Goal: Information Seeking & Learning: Learn about a topic

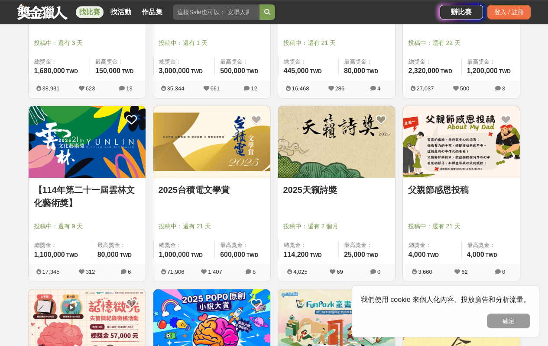
scroll to position [268, 0]
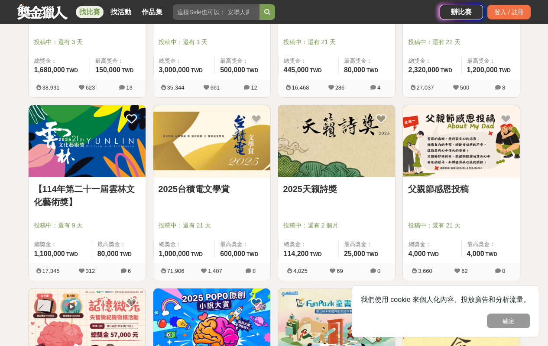
click at [222, 151] on img at bounding box center [211, 141] width 117 height 72
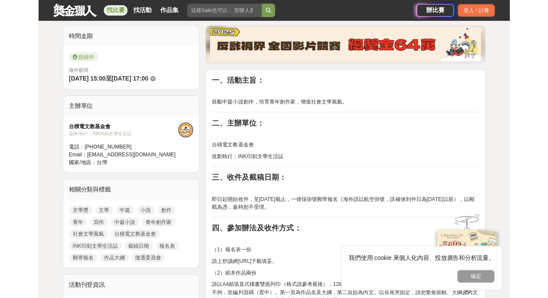
scroll to position [225, 0]
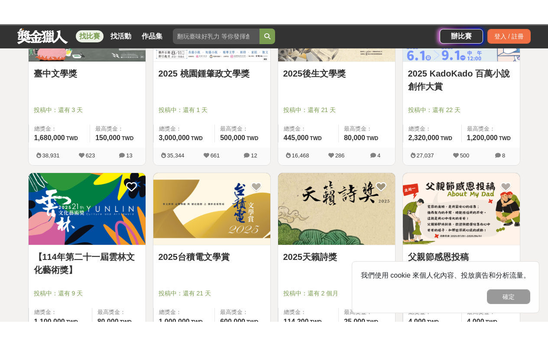
scroll to position [268, 0]
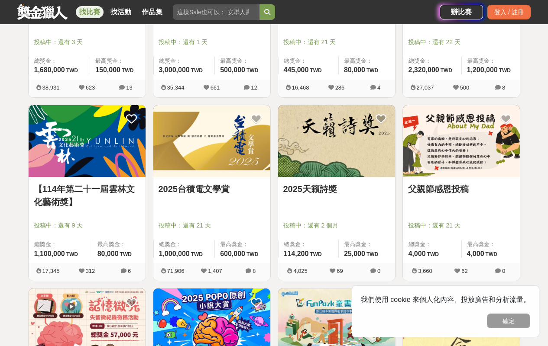
click at [336, 141] on img at bounding box center [336, 141] width 117 height 72
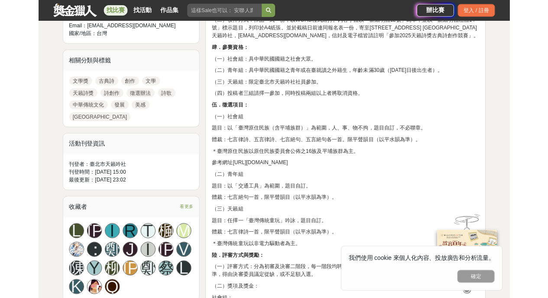
scroll to position [394, 0]
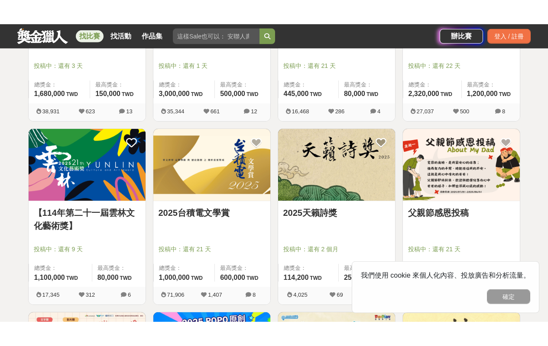
scroll to position [268, 0]
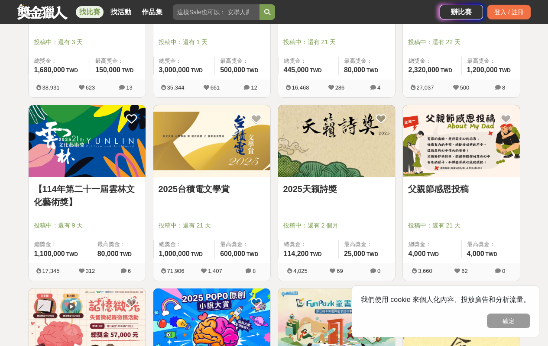
click at [446, 146] on img at bounding box center [461, 141] width 117 height 72
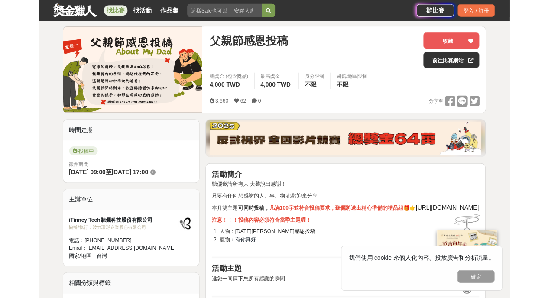
scroll to position [112, 0]
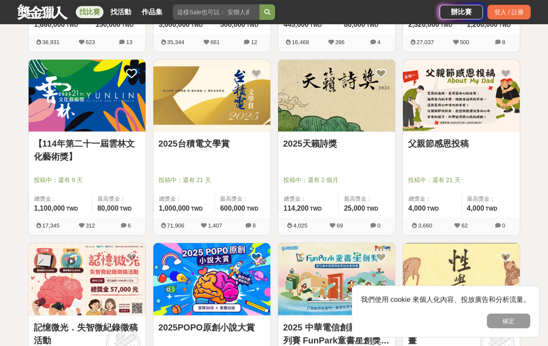
scroll to position [329, 0]
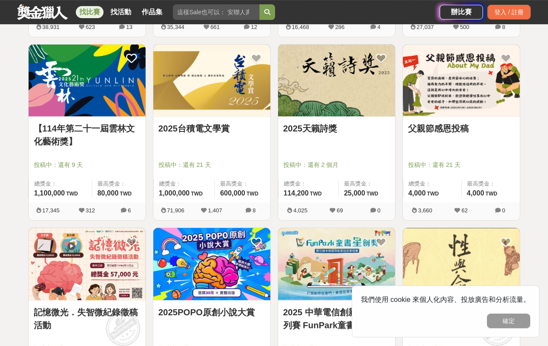
click at [71, 131] on link "【114年第二十一屆雲林文化藝術獎】" at bounding box center [87, 135] width 106 height 26
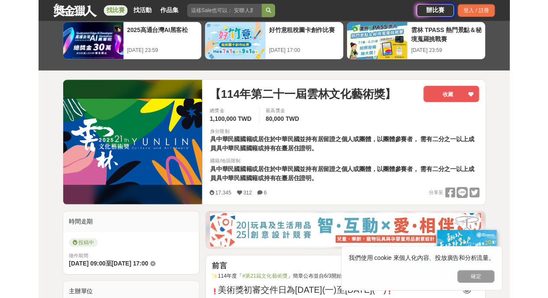
scroll to position [39, 0]
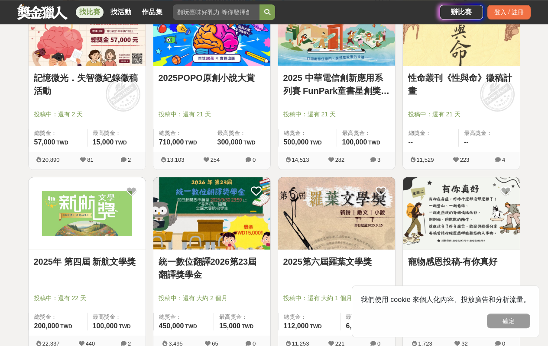
scroll to position [570, 0]
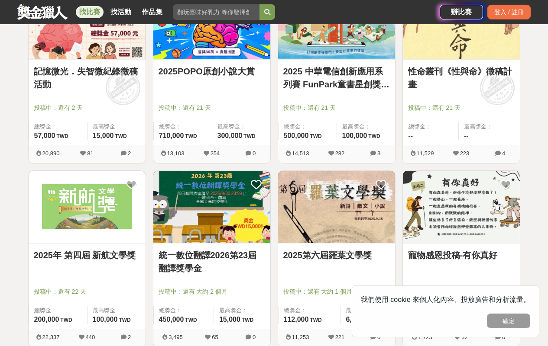
click at [330, 206] on img at bounding box center [336, 207] width 117 height 72
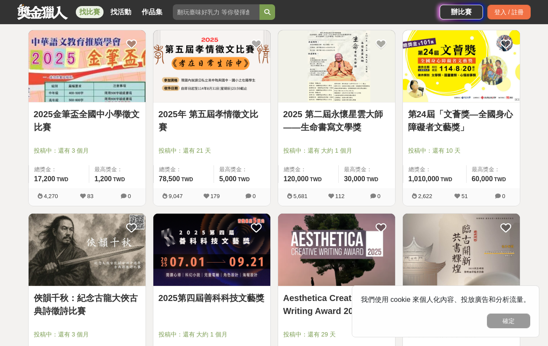
scroll to position [894, 0]
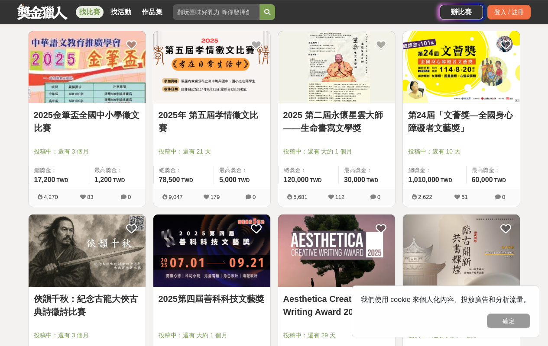
click at [322, 122] on link "2025 第二屆永懷星雲大師——生命書寫文學獎" at bounding box center [336, 122] width 106 height 26
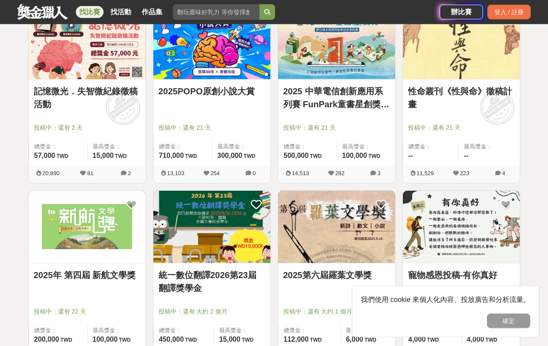
scroll to position [532, 0]
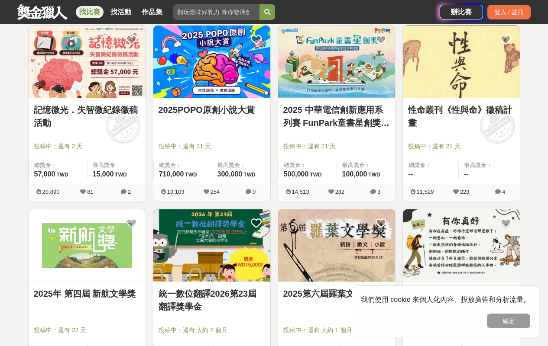
click at [75, 79] on img at bounding box center [87, 62] width 117 height 72
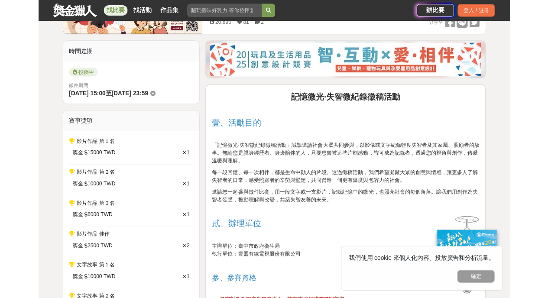
scroll to position [213, 0]
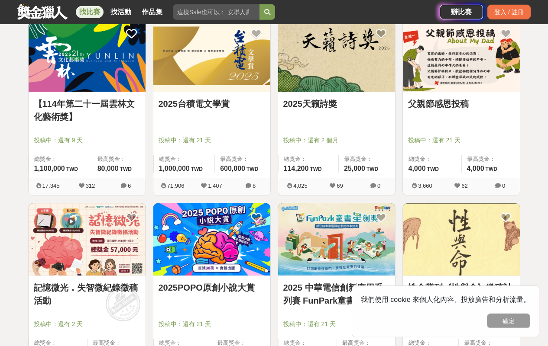
scroll to position [353, 0]
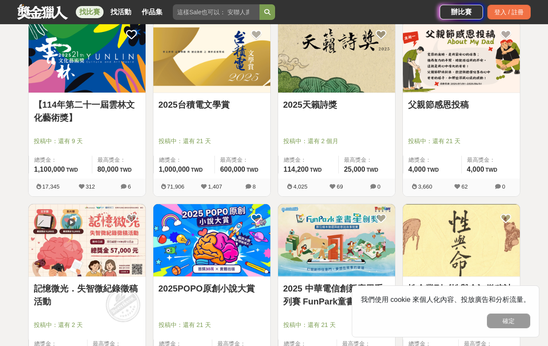
click at [454, 103] on link "父親節感恩投稿" at bounding box center [461, 104] width 106 height 13
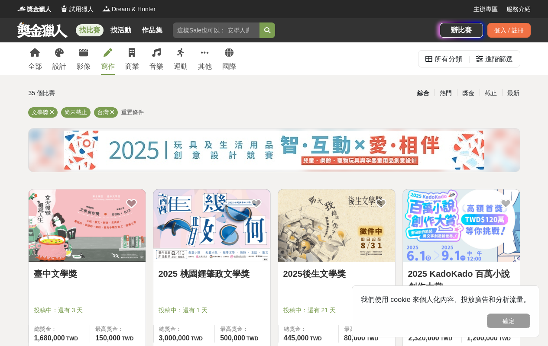
click at [102, 66] on div "寫作" at bounding box center [108, 66] width 14 height 10
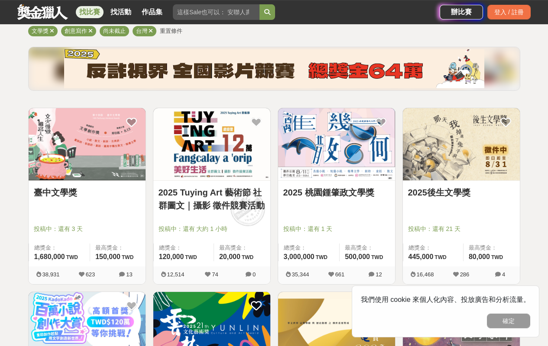
scroll to position [93, 0]
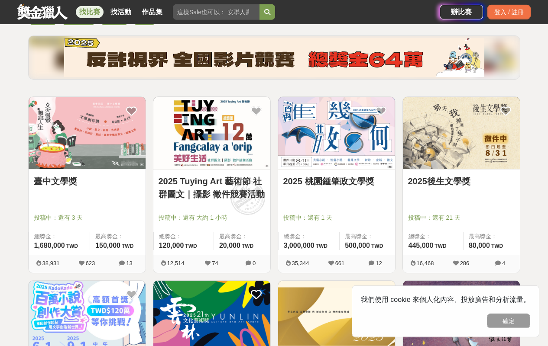
click at [313, 127] on img at bounding box center [336, 133] width 117 height 72
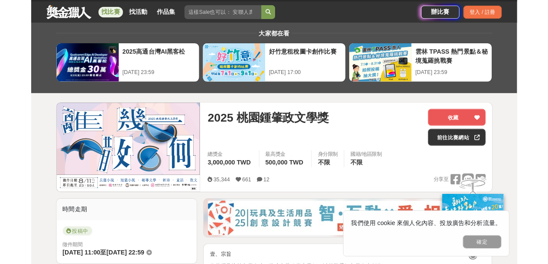
scroll to position [10, 0]
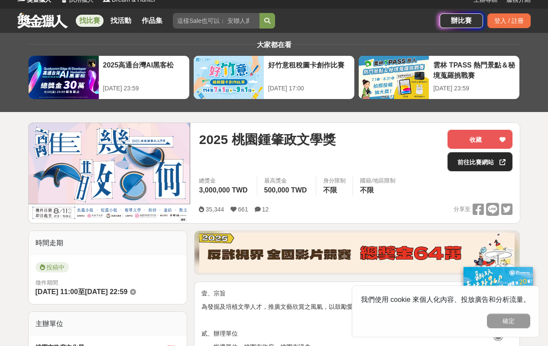
click at [470, 162] on link "前往比賽網站" at bounding box center [479, 161] width 65 height 19
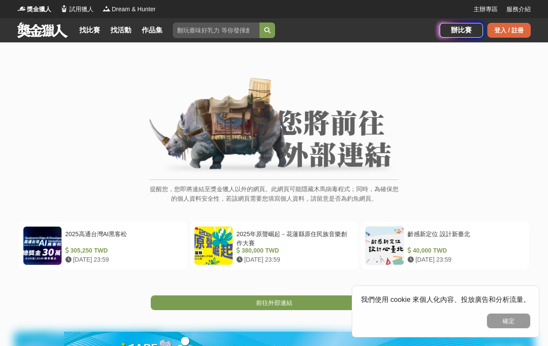
click at [503, 30] on div "登入 / 註冊" at bounding box center [508, 30] width 43 height 15
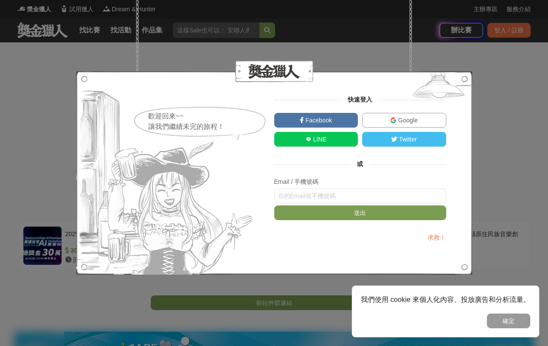
click at [318, 120] on span "Facebook" at bounding box center [317, 120] width 28 height 7
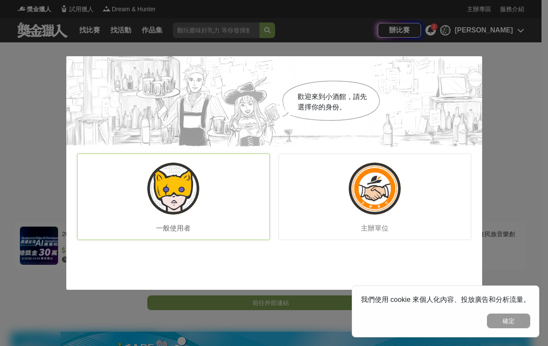
click at [183, 193] on img at bounding box center [173, 189] width 52 height 52
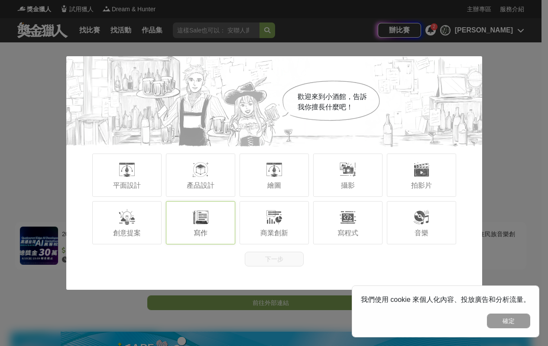
click at [203, 222] on div at bounding box center [200, 217] width 17 height 17
click at [274, 259] on button "下一步" at bounding box center [274, 259] width 59 height 15
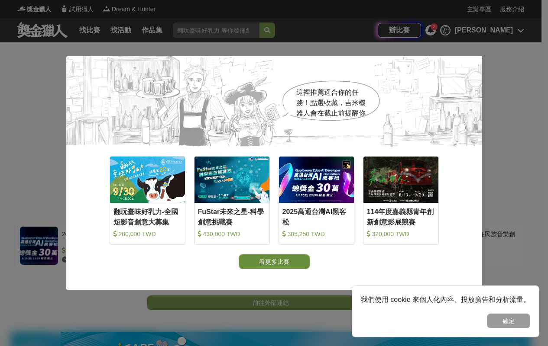
click at [279, 263] on button "看更多比賽" at bounding box center [273, 262] width 71 height 15
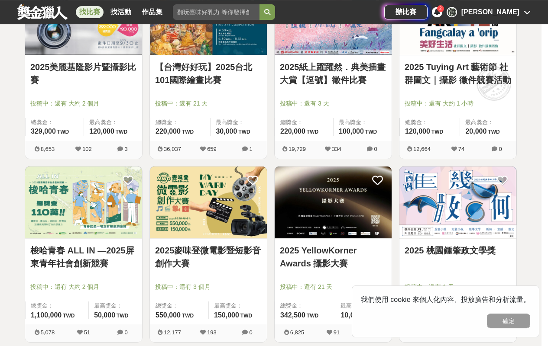
scroll to position [763, 0]
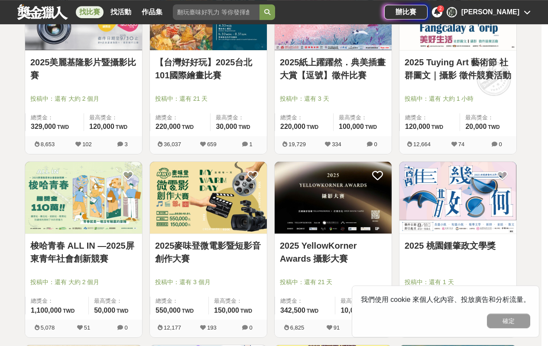
click at [452, 214] on img at bounding box center [457, 198] width 117 height 72
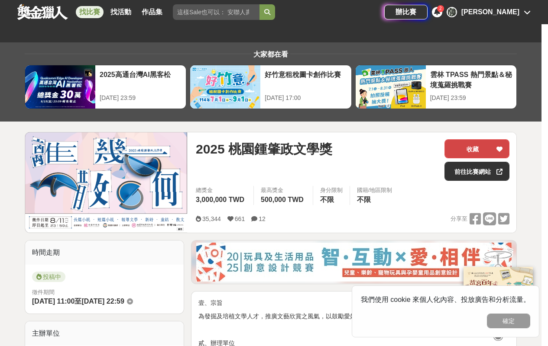
click at [499, 151] on icon at bounding box center [499, 149] width 6 height 6
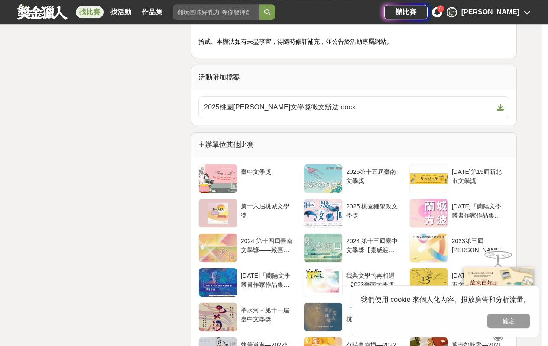
scroll to position [1454, 0]
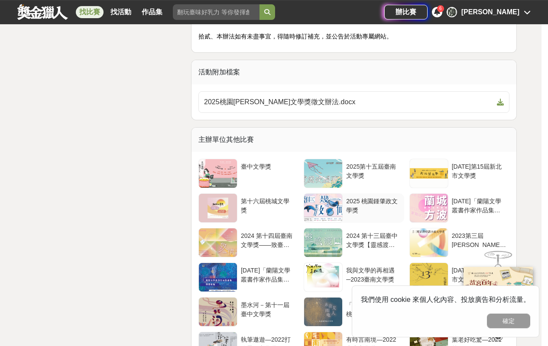
click at [348, 207] on div "2025 桃園鍾肇政文學獎" at bounding box center [373, 205] width 54 height 16
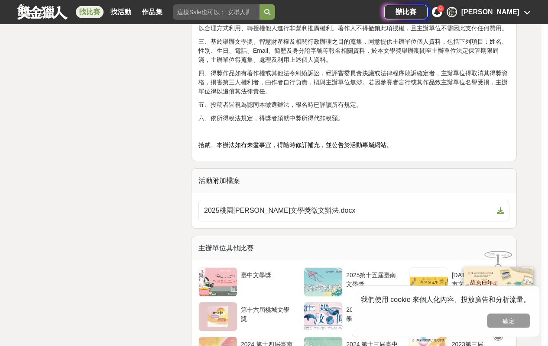
scroll to position [1347, 0]
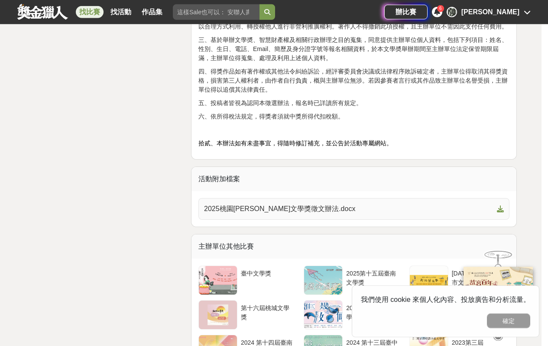
click at [287, 208] on span "2025桃園[PERSON_NAME]文學獎徵文辦法.docx" at bounding box center [348, 209] width 289 height 10
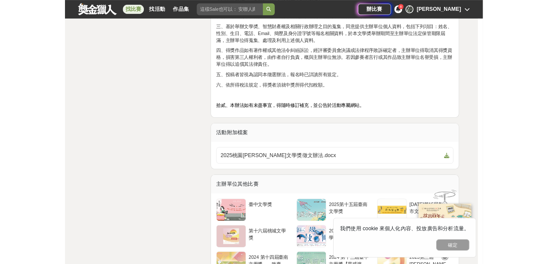
scroll to position [1677, 0]
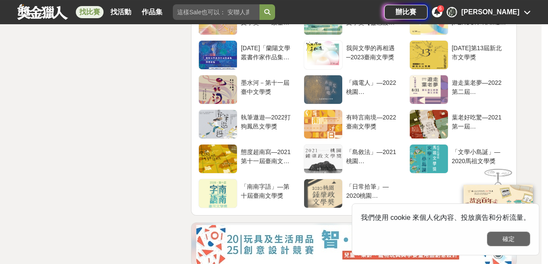
click at [509, 242] on button "確定" at bounding box center [508, 239] width 43 height 15
